Goal: Task Accomplishment & Management: Use online tool/utility

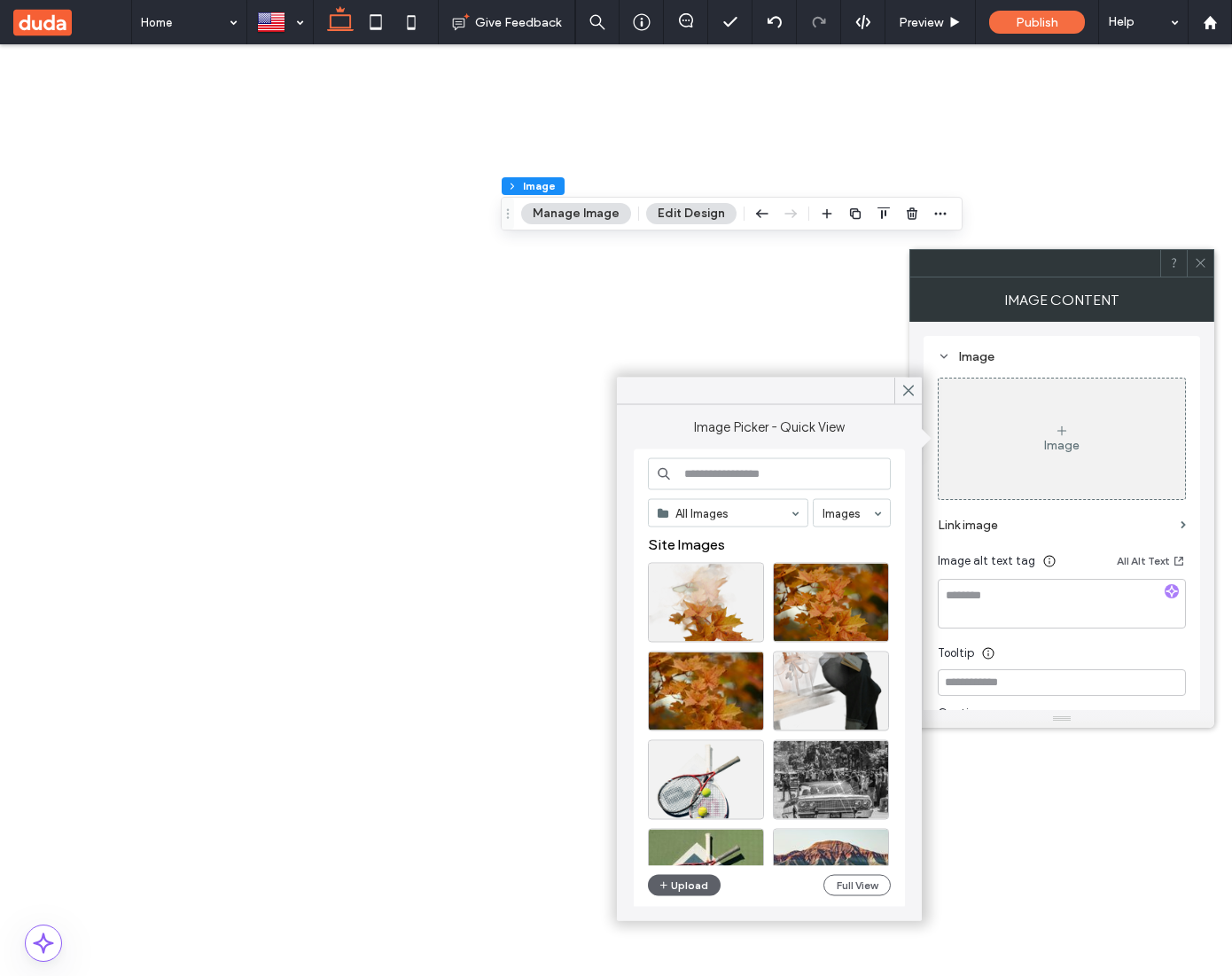
click at [1197, 253] on span at bounding box center [1200, 263] width 14 height 26
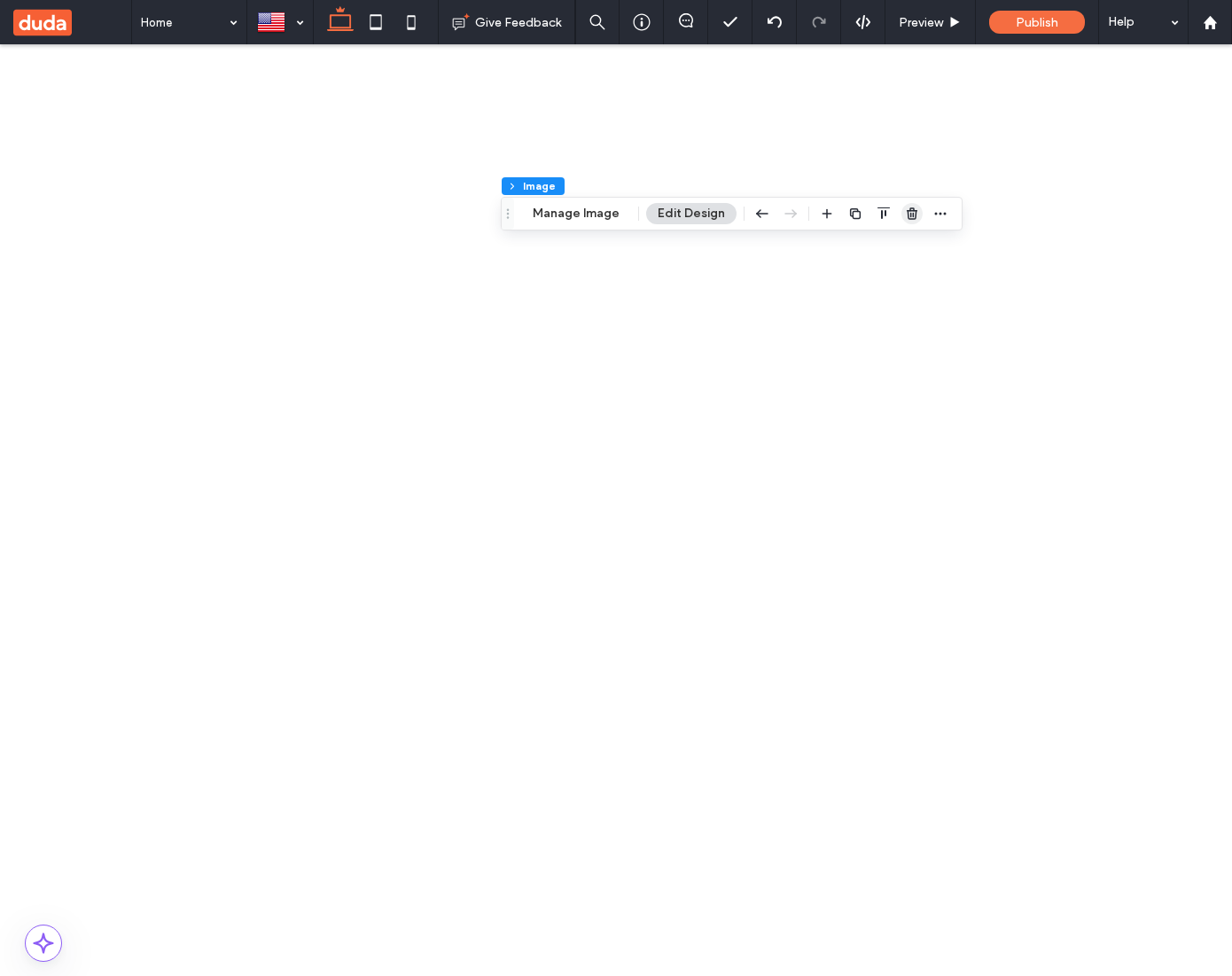
click at [905, 219] on icon "button" at bounding box center [913, 214] width 15 height 15
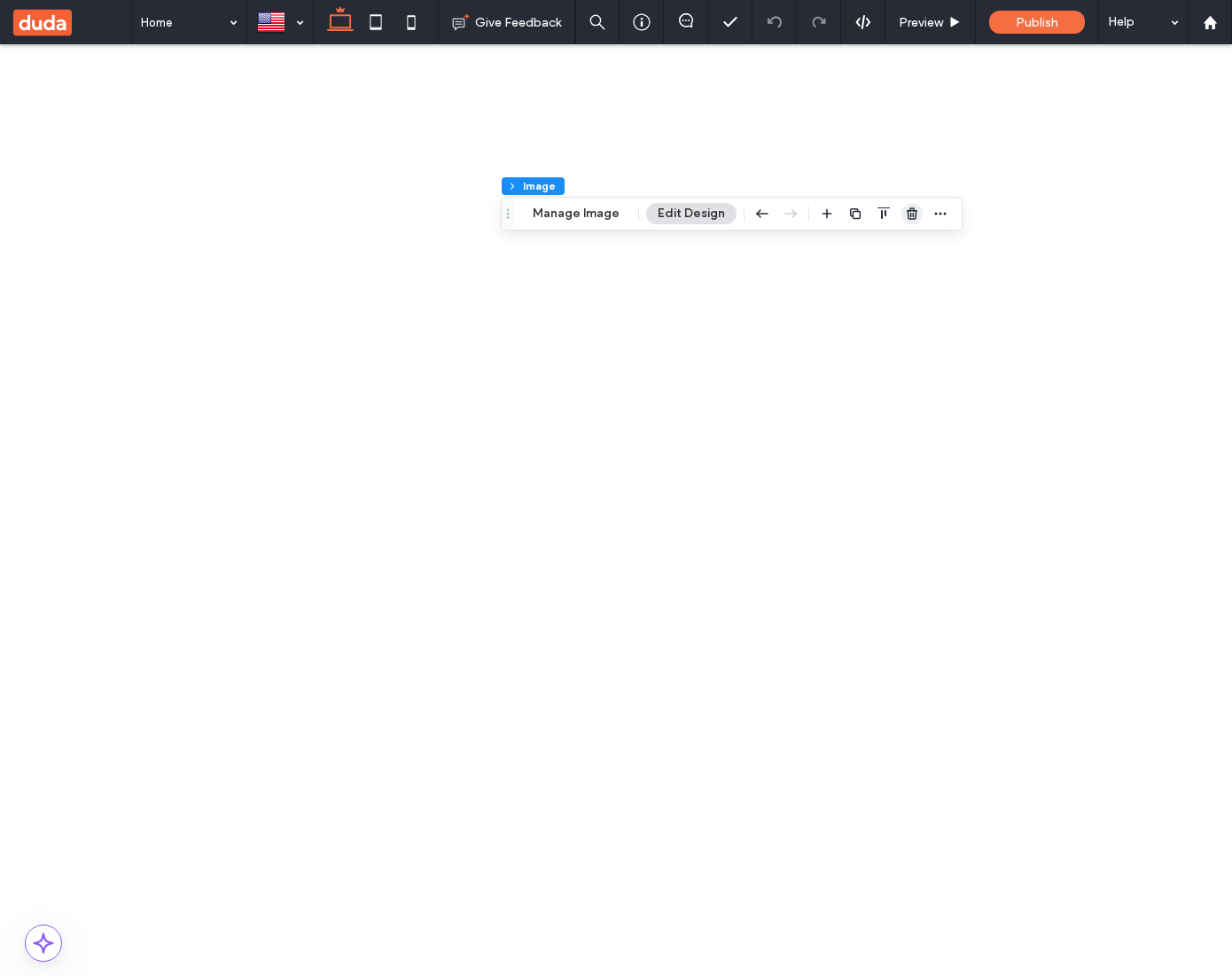
click at [910, 209] on use "button" at bounding box center [913, 213] width 11 height 12
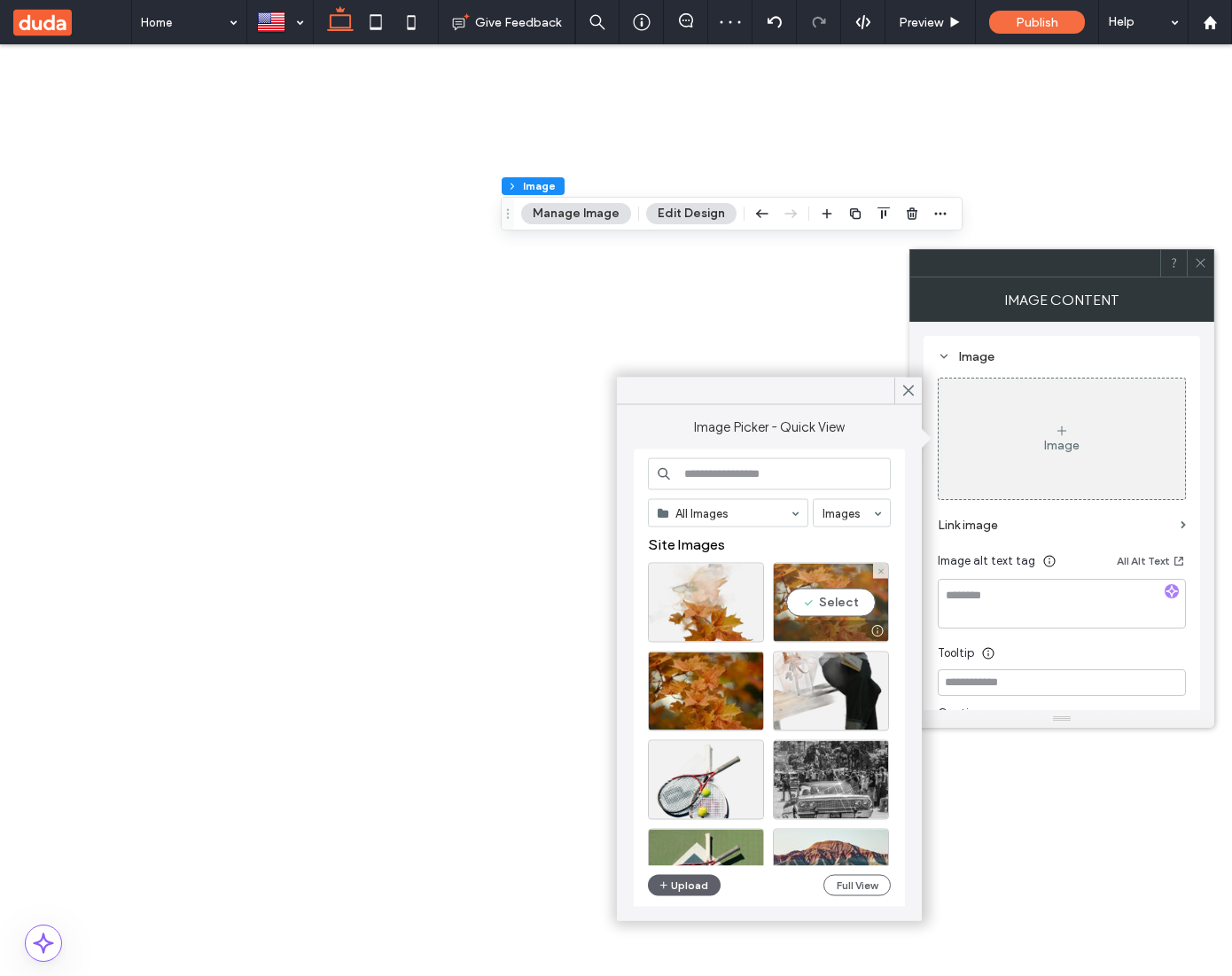
click at [854, 604] on div "Select" at bounding box center [831, 603] width 116 height 80
